Goal: Find specific page/section: Find specific page/section

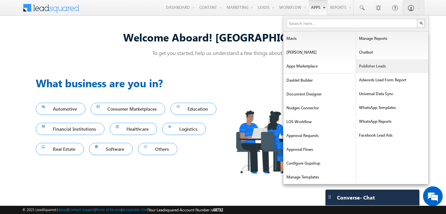
click at [363, 65] on link "Publisher Leads" at bounding box center [392, 66] width 72 height 14
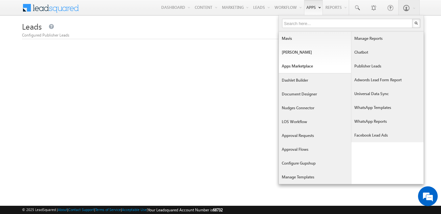
click at [374, 68] on link "Publisher Leads" at bounding box center [388, 66] width 72 height 14
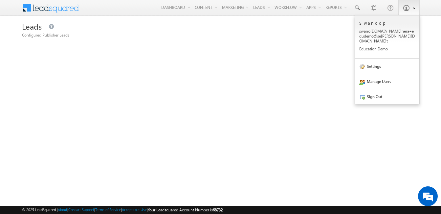
click at [418, 6] on link at bounding box center [409, 7] width 21 height 15
